Goal: Task Accomplishment & Management: Use online tool/utility

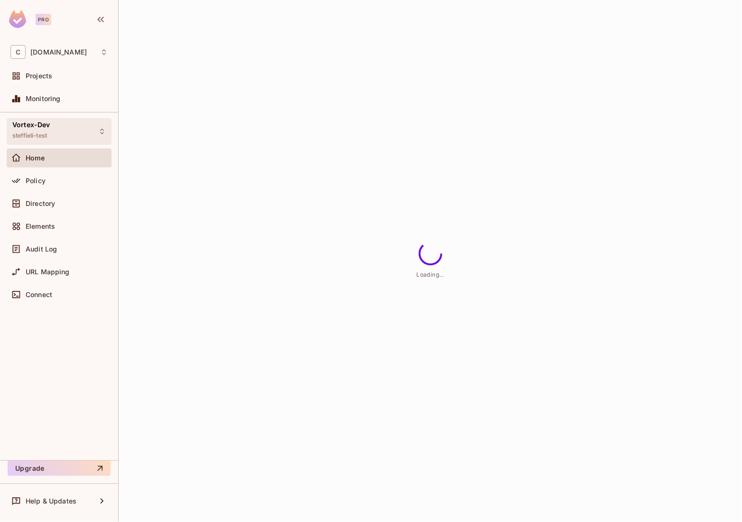
click at [55, 137] on div "Vortex-Dev steffieli-test" at bounding box center [59, 131] width 105 height 26
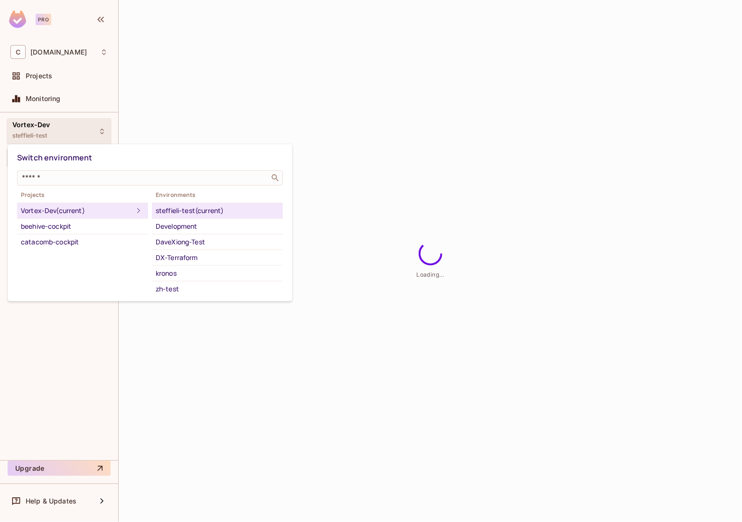
click at [87, 131] on div at bounding box center [371, 261] width 742 height 522
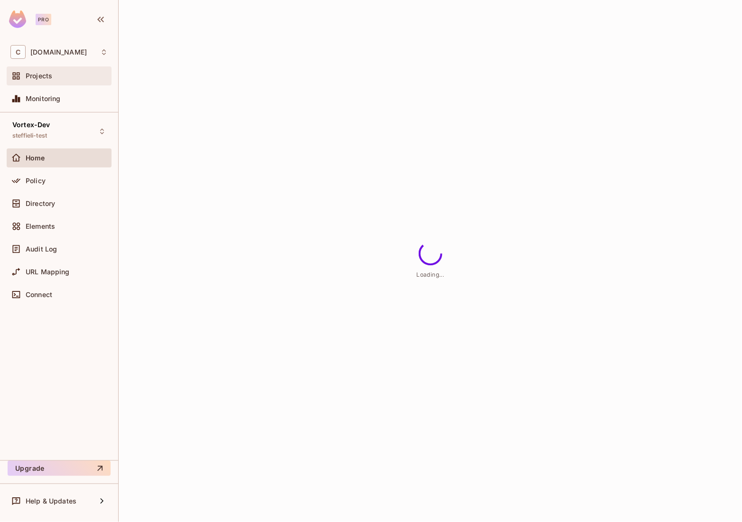
click at [68, 81] on div "Projects" at bounding box center [58, 75] width 97 height 11
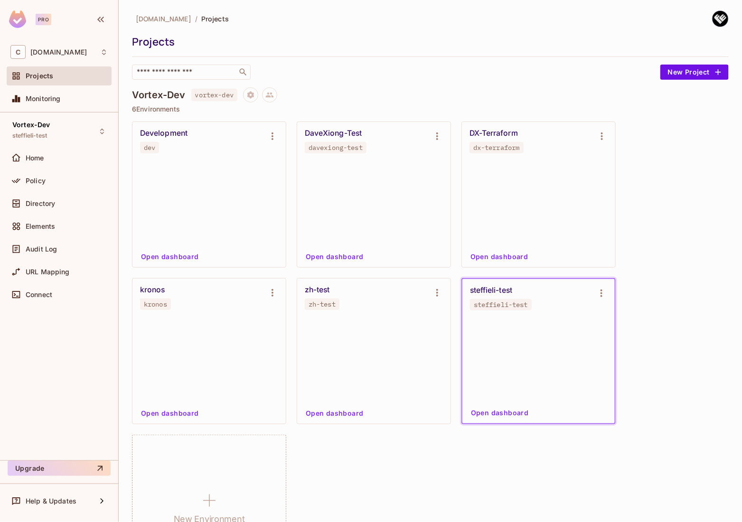
click at [680, 80] on div "[DOMAIN_NAME] / Projects Projects ​ New Project Vortex-Dev vortex-dev 6 Environ…" at bounding box center [430, 491] width 596 height 962
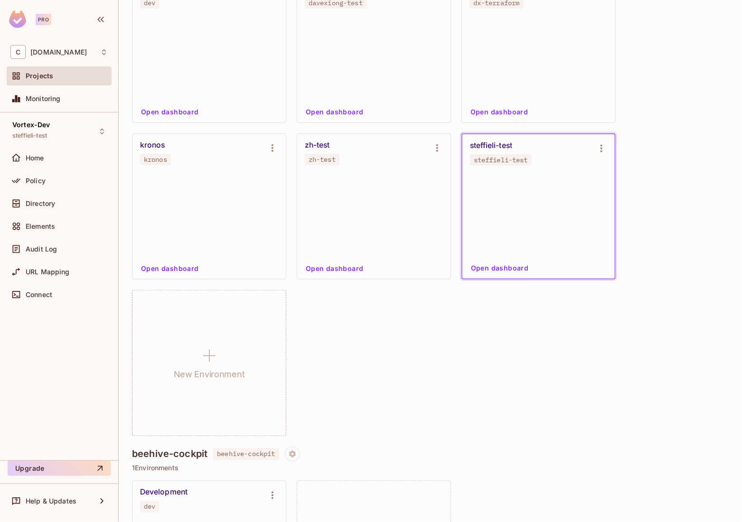
scroll to position [172, 0]
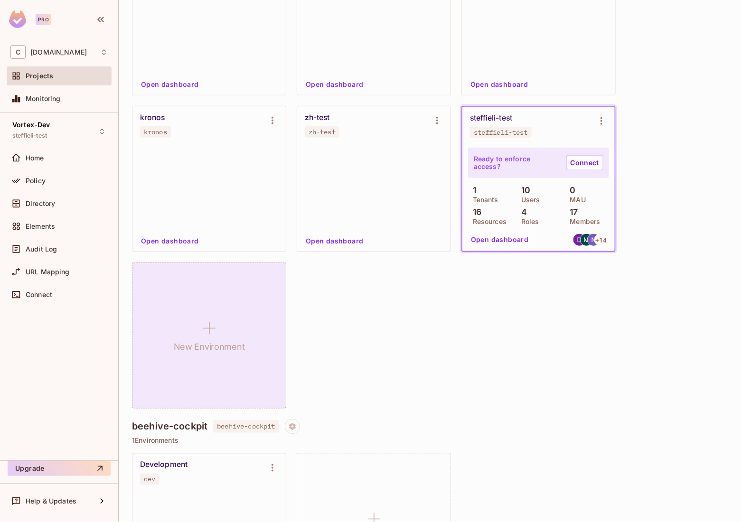
click at [214, 329] on icon at bounding box center [209, 328] width 23 height 23
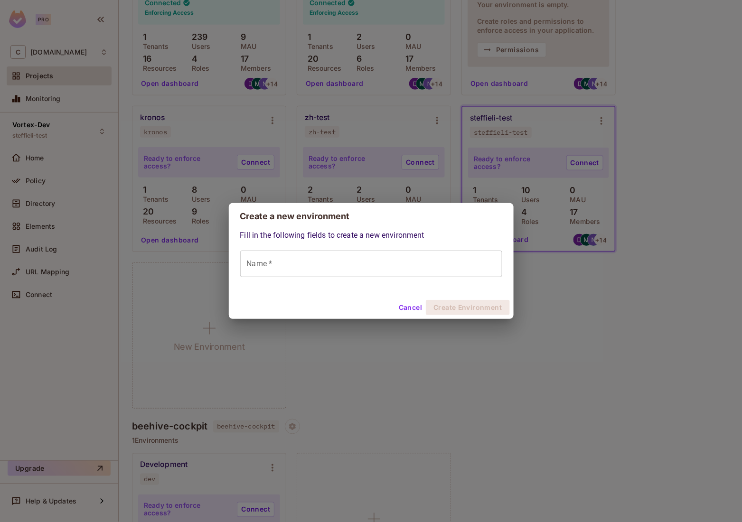
click at [335, 267] on input "Name *" at bounding box center [371, 264] width 262 height 27
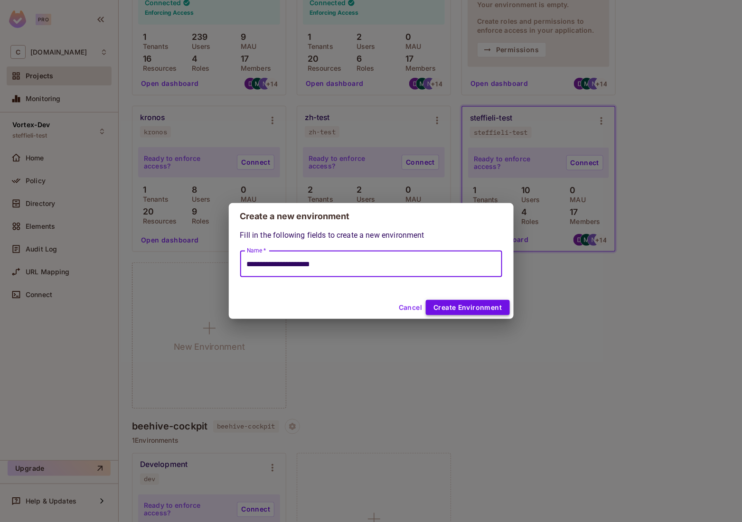
type input "**********"
click at [455, 306] on button "Create Environment" at bounding box center [468, 307] width 84 height 15
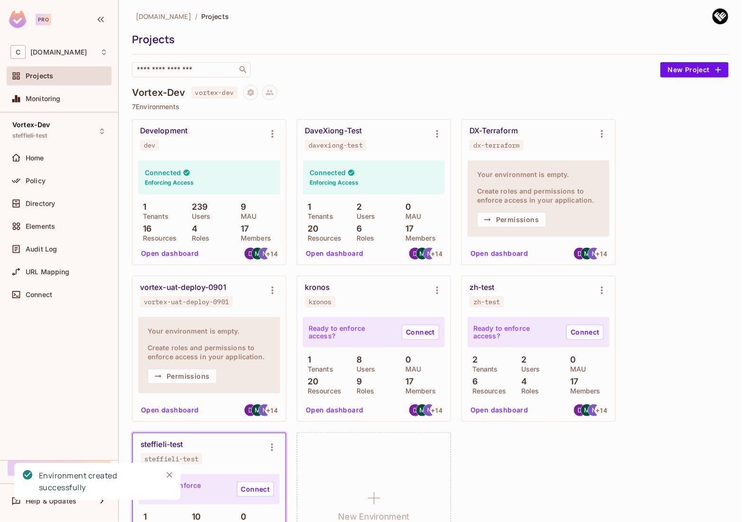
scroll to position [0, 0]
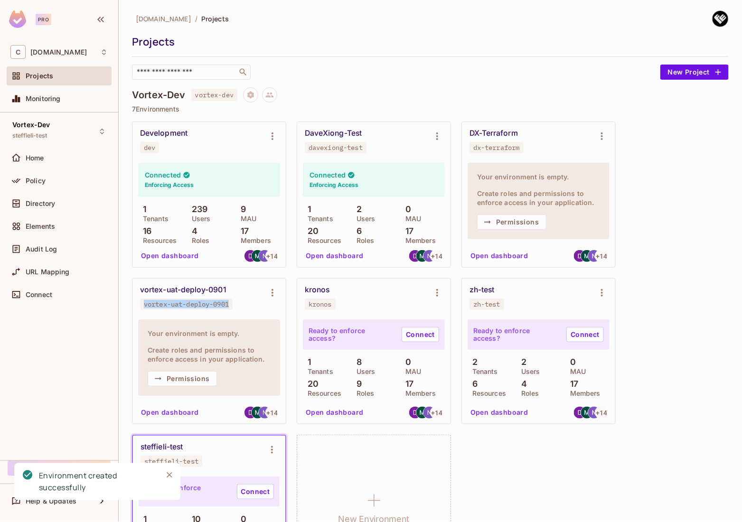
drag, startPoint x: 240, startPoint y: 306, endPoint x: 135, endPoint y: 305, distance: 104.4
click at [135, 305] on div "vortex-uat-deploy-0901 vortex-uat-deploy-0901" at bounding box center [208, 298] width 153 height 38
copy div "vortex-uat-deploy-0901"
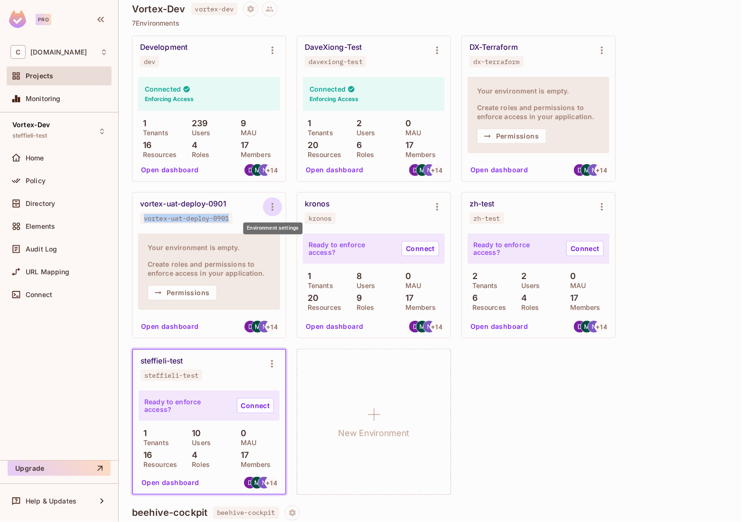
click at [275, 202] on icon "Environment settings" at bounding box center [272, 206] width 11 height 11
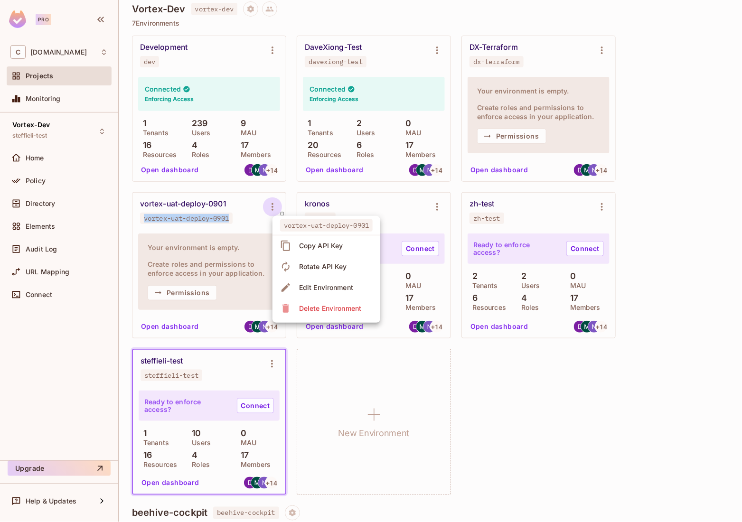
click at [302, 242] on div "Copy API Key" at bounding box center [321, 245] width 44 height 9
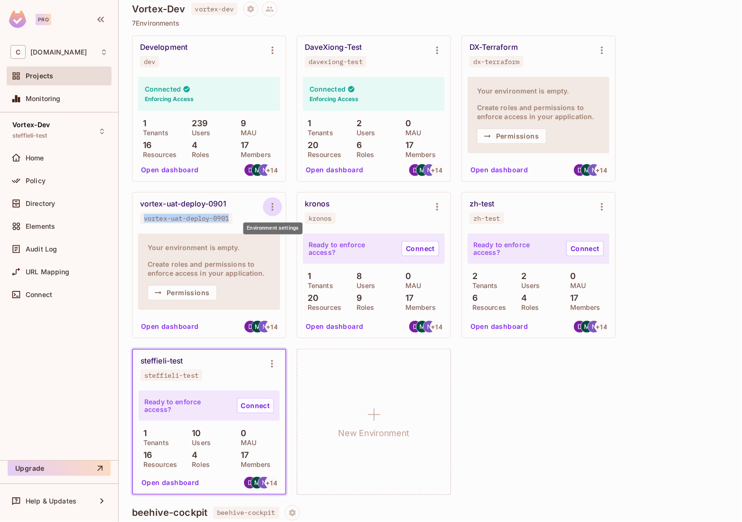
click at [274, 208] on icon "Environment settings" at bounding box center [272, 206] width 11 height 11
